Goal: Contribute content: Contribute content

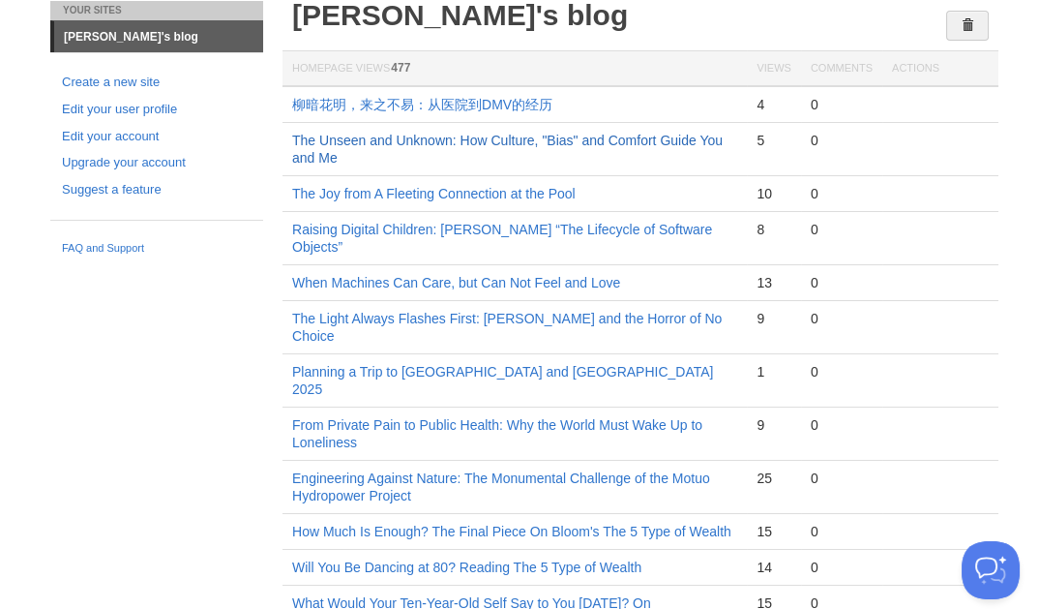
click at [463, 135] on link "The Unseen and Unknown: How Culture, "Bias" and Comfort Guide You and Me" at bounding box center [507, 149] width 431 height 33
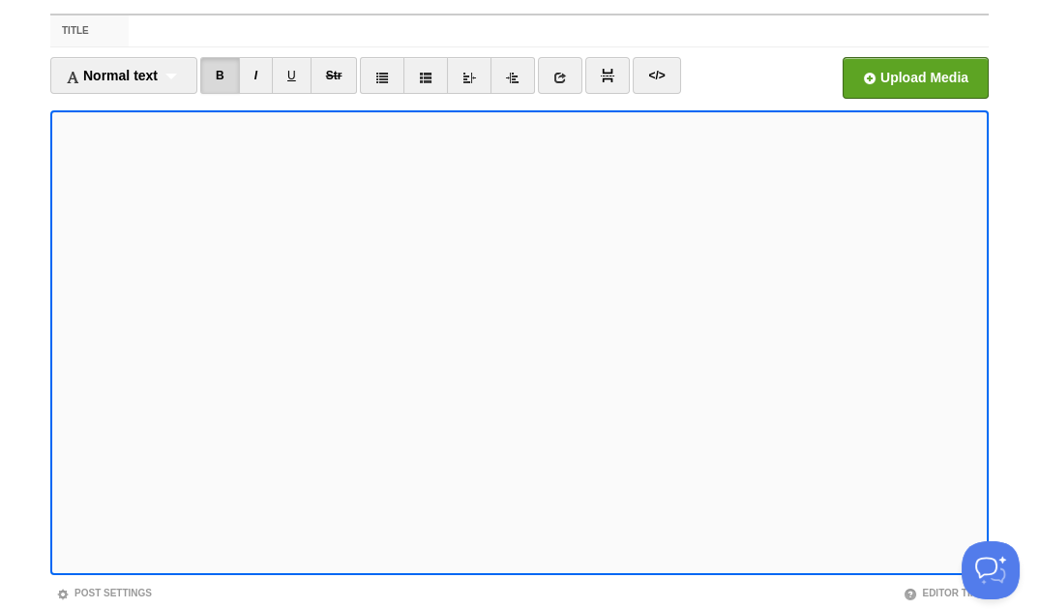
scroll to position [4, 0]
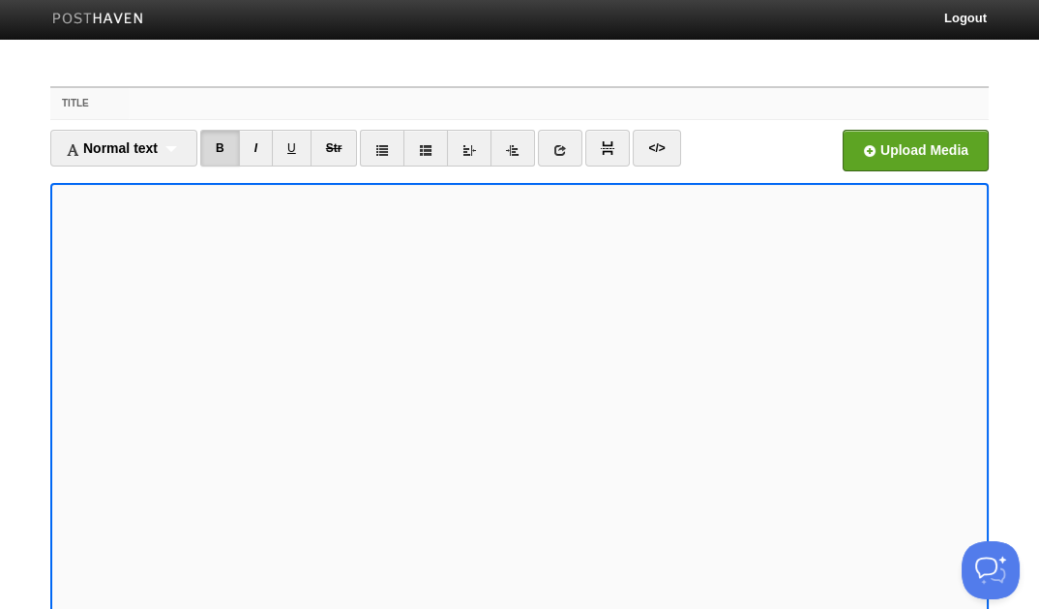
click at [804, 115] on input "Title" at bounding box center [559, 103] width 860 height 31
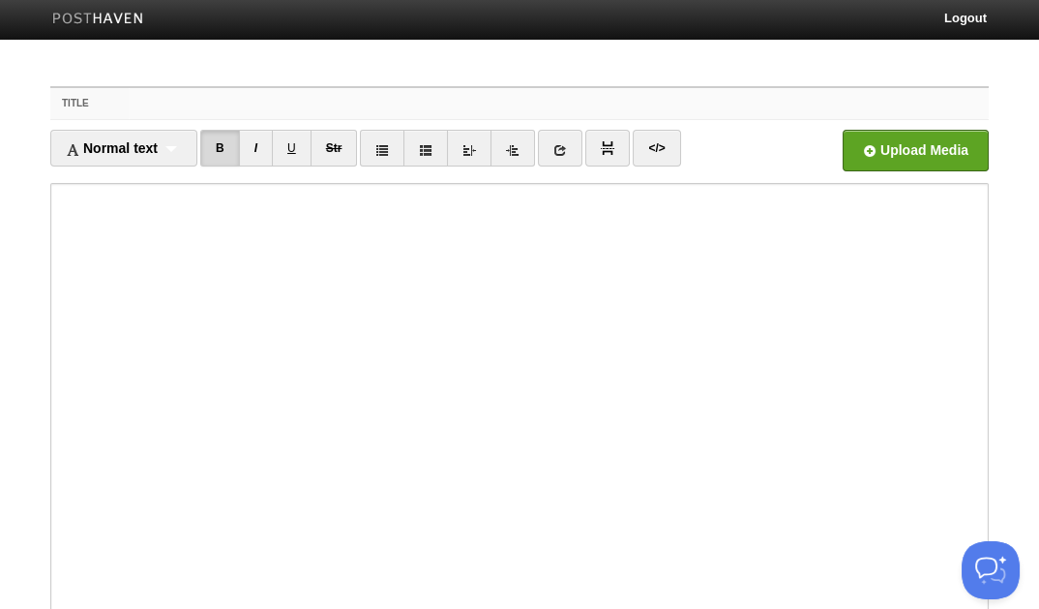
paste input "Pedaling Past Fear: A Lesson in Patience and Courage"
type input "Pedaling Past Fear: A Lesson in Patience and Courage"
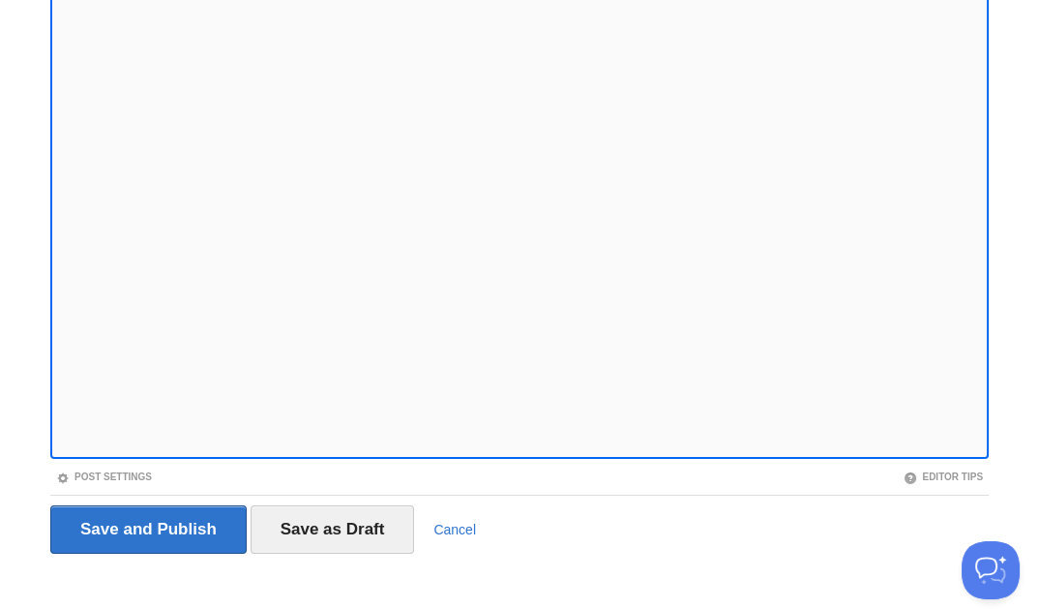
scroll to position [208, 0]
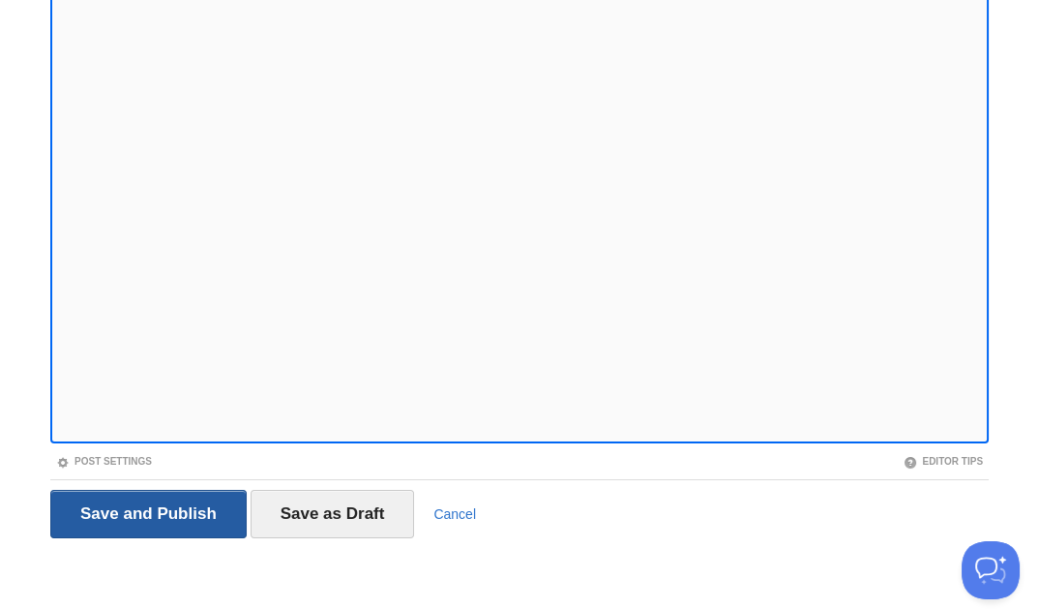
click at [143, 508] on input "Save and Publish" at bounding box center [148, 514] width 196 height 48
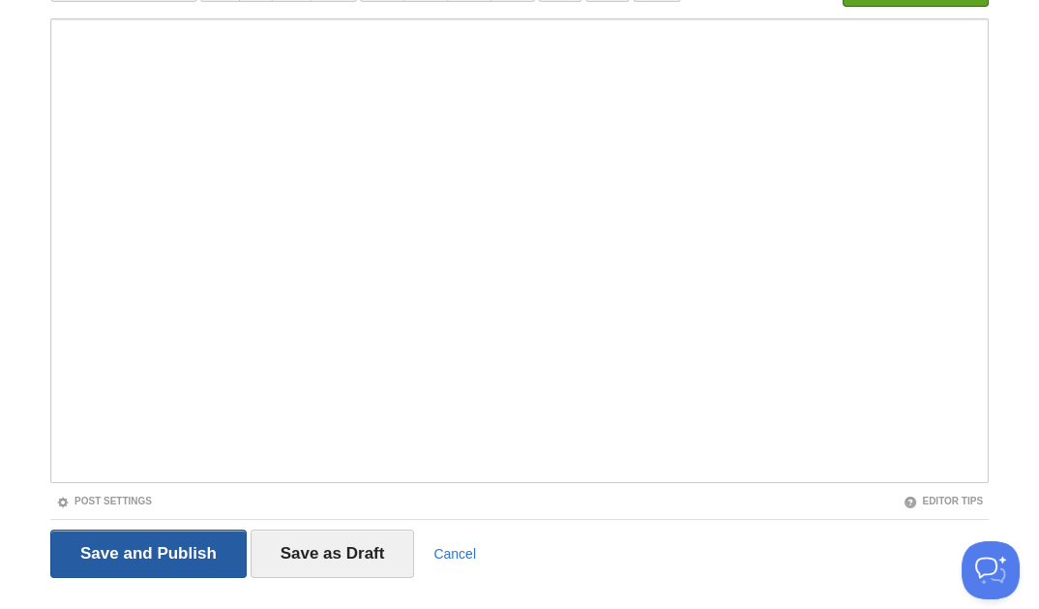
scroll to position [71, 0]
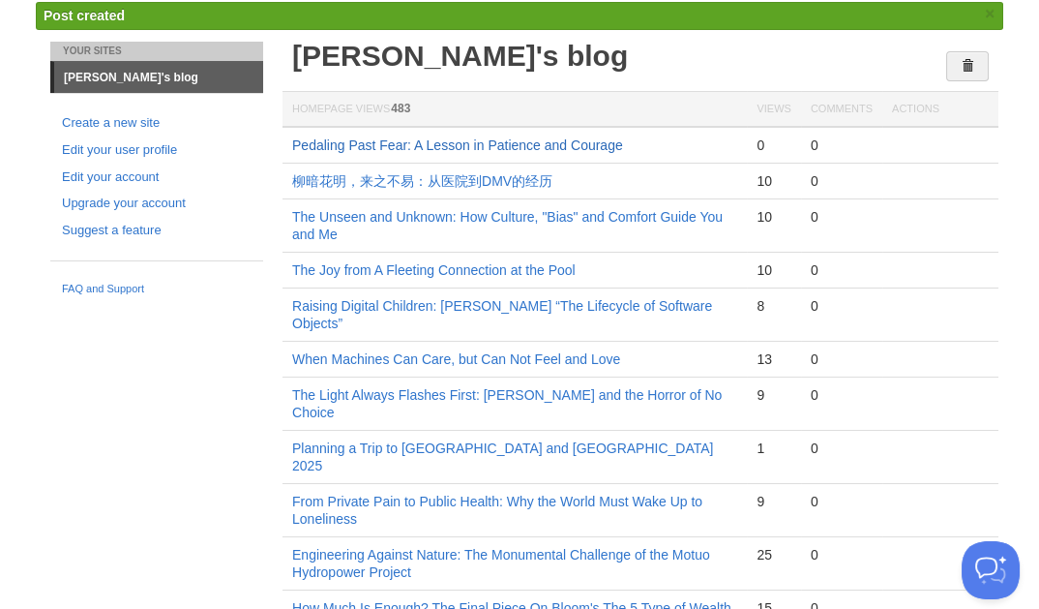
click at [516, 140] on link "Pedaling Past Fear: A Lesson in Patience and Courage" at bounding box center [457, 144] width 331 height 15
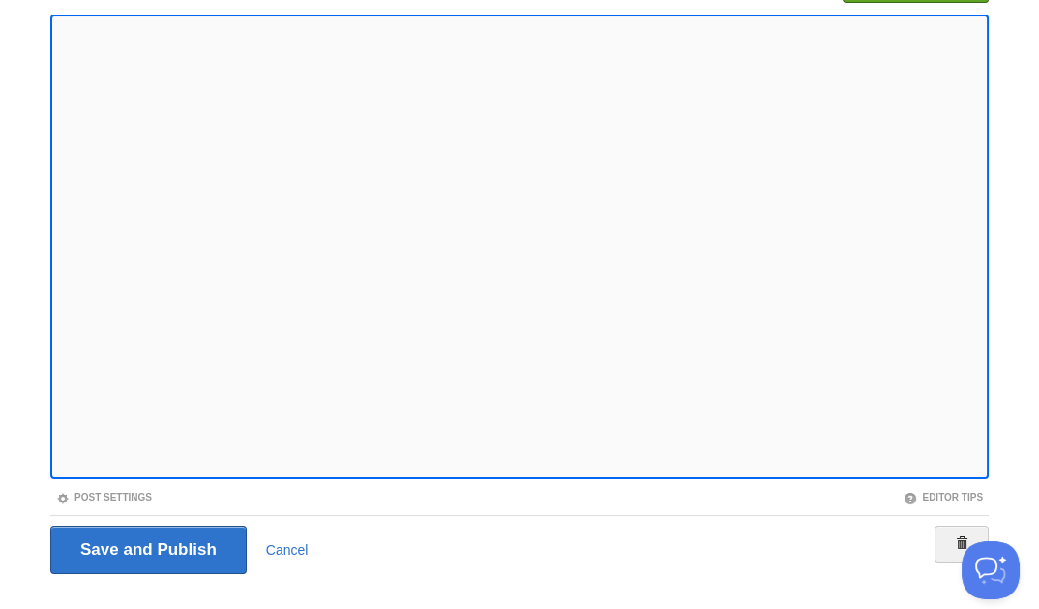
scroll to position [208, 0]
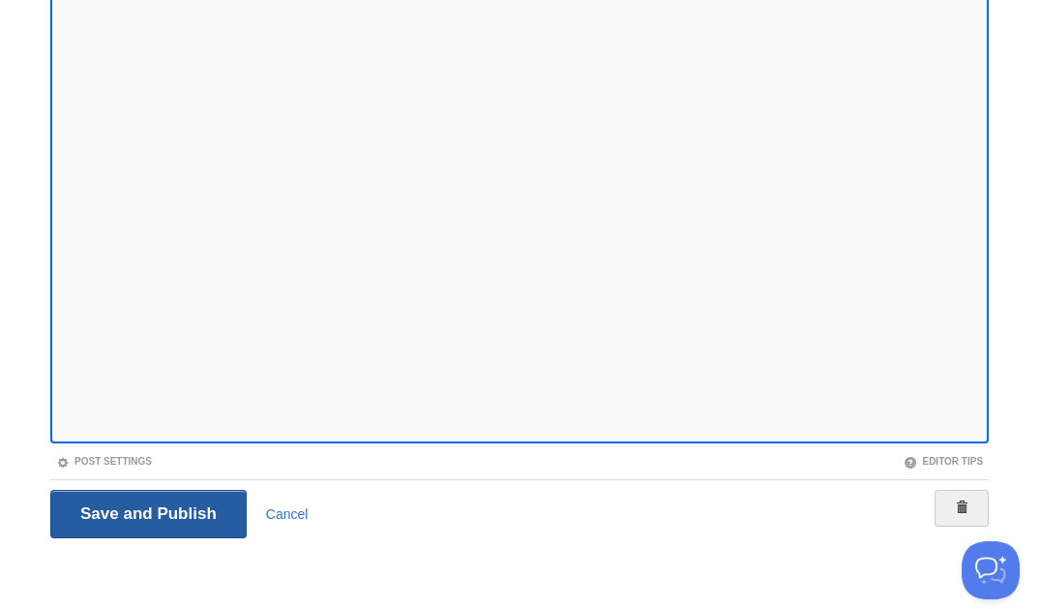
click at [124, 506] on input "Save and Publish" at bounding box center [148, 514] width 196 height 48
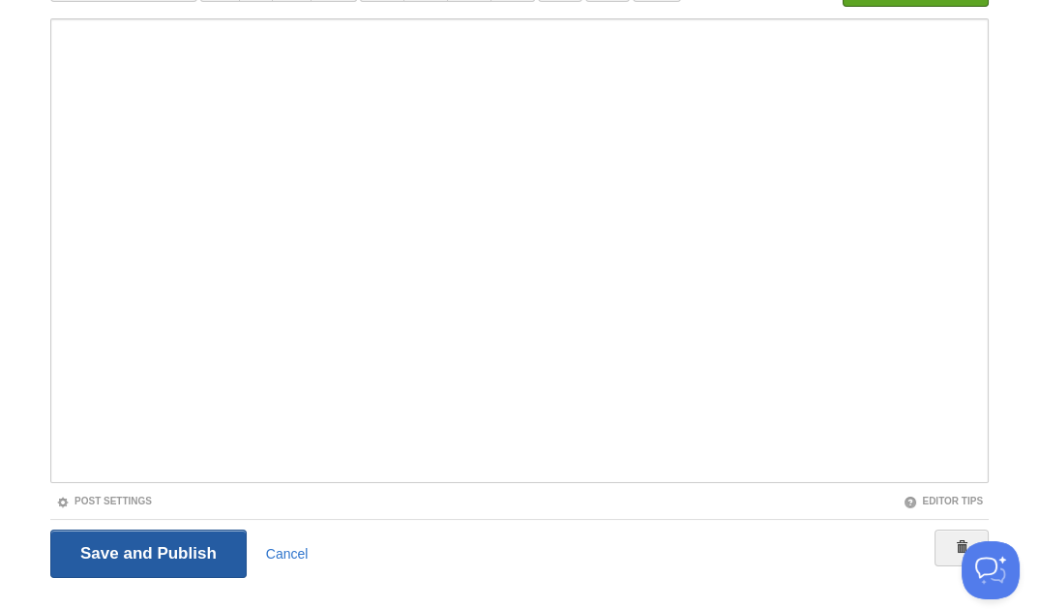
scroll to position [71, 0]
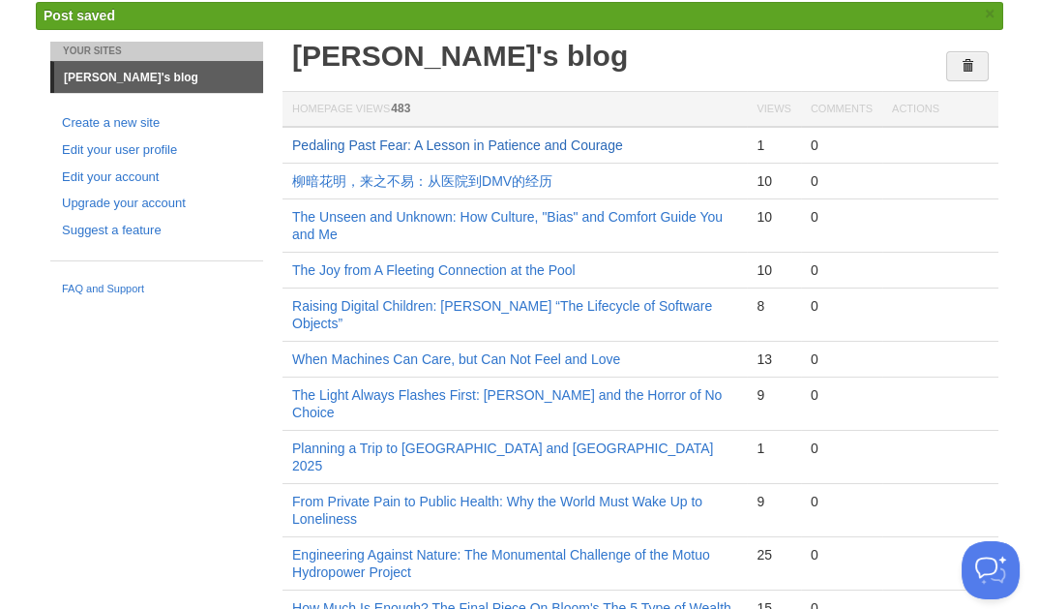
click at [461, 141] on link "Pedaling Past Fear: A Lesson in Patience and Courage" at bounding box center [457, 144] width 331 height 15
